Goal: Information Seeking & Learning: Understand process/instructions

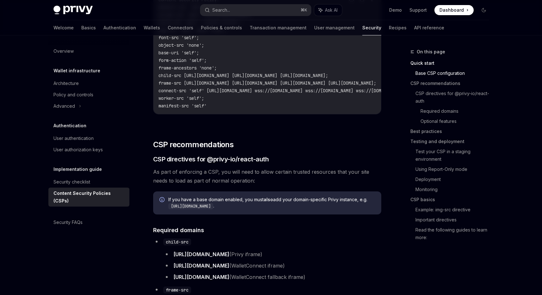
scroll to position [279, 0]
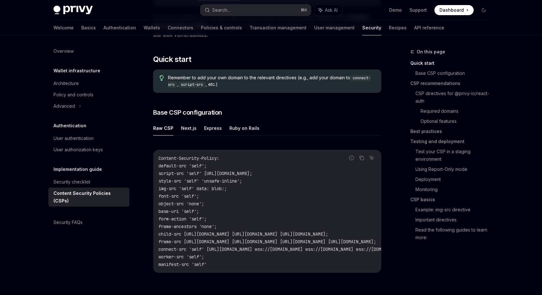
scroll to position [82, 0]
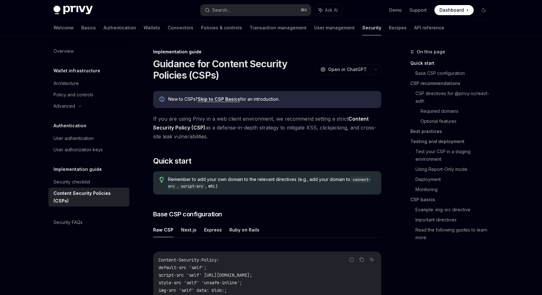
scroll to position [82, 0]
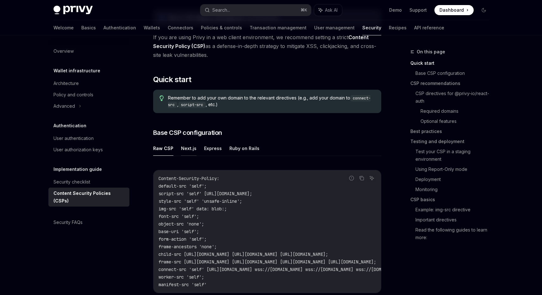
click at [189, 148] on button "Next.js" at bounding box center [188, 148] width 15 height 15
type textarea "*"
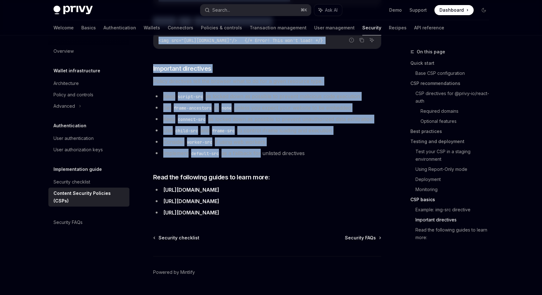
scroll to position [1661, 0]
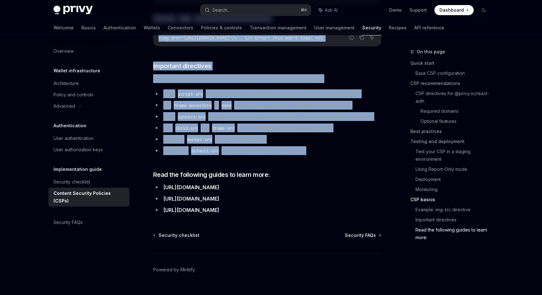
drag, startPoint x: 149, startPoint y: 61, endPoint x: 324, endPoint y: 143, distance: 193.3
copy div "Guidance for Content Security Policies (CSPs) OpenAI Open in ChatGPT OpenAI Ope…"
click at [321, 131] on ul "Keep script-src as locked down as possible to prevent malicious code execution …" at bounding box center [267, 122] width 228 height 66
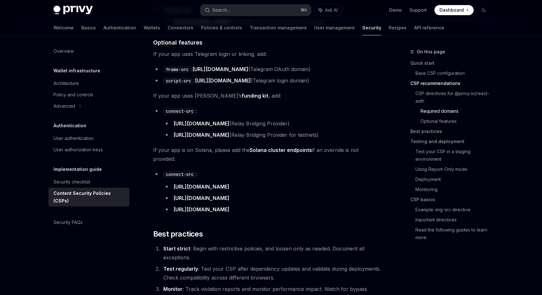
scroll to position [521, 0]
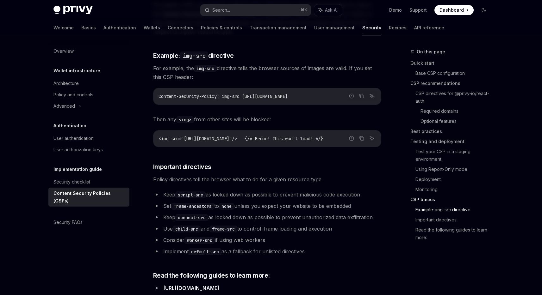
scroll to position [1447, 0]
